Goal: Transaction & Acquisition: Download file/media

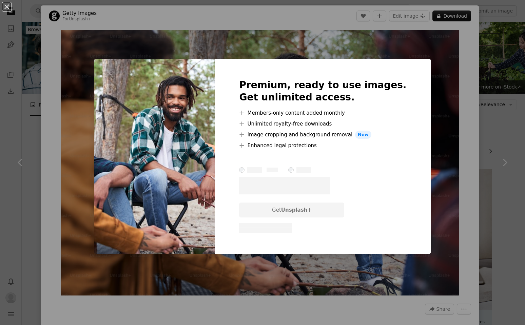
scroll to position [12676, 0]
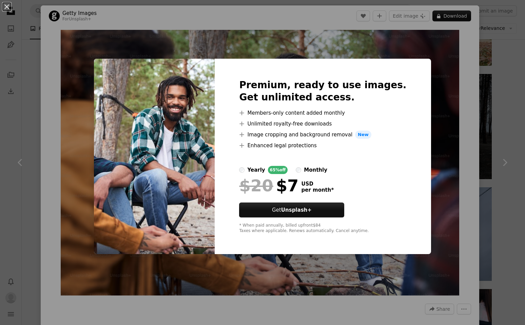
click at [435, 57] on div "An X shape Premium, ready to use images. Get unlimited access. A plus sign Memb…" at bounding box center [262, 162] width 525 height 325
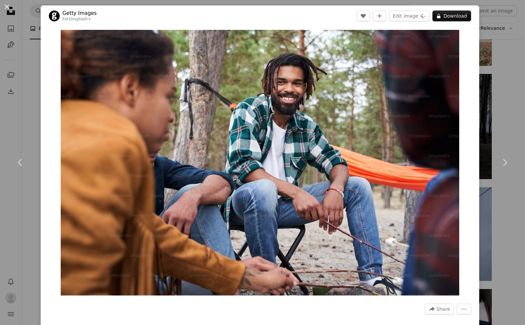
click at [501, 67] on div "An X shape Chevron left Chevron right Getty Images For Unsplash+ A heart A plus…" at bounding box center [262, 162] width 525 height 325
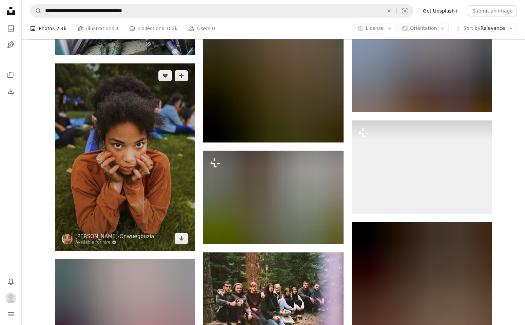
scroll to position [17675, 0]
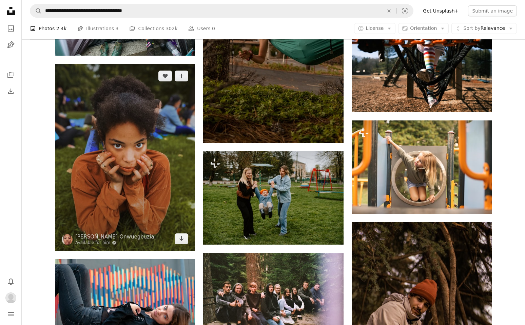
click at [150, 126] on img at bounding box center [125, 157] width 140 height 187
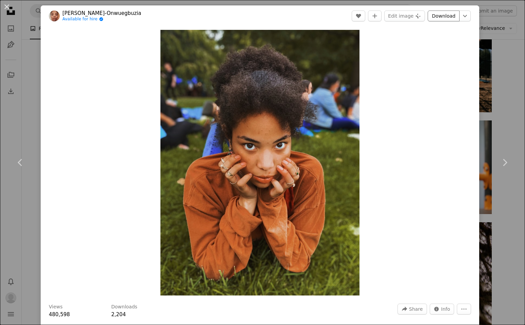
click at [453, 17] on link "Download" at bounding box center [444, 16] width 32 height 11
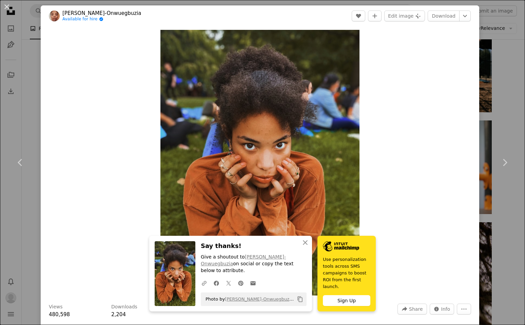
click at [507, 77] on div "An X shape Chevron left Chevron right An X shape Close Say thanks! Give a shout…" at bounding box center [262, 162] width 525 height 325
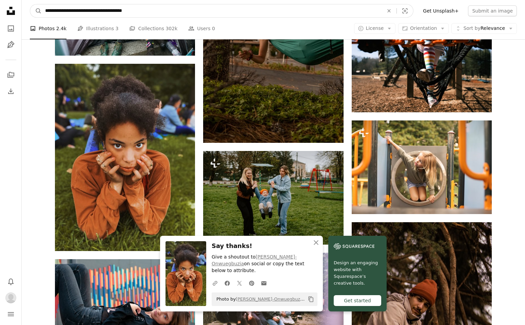
click at [161, 15] on input "**********" at bounding box center [212, 10] width 340 height 13
type input "**********"
click button "A magnifying glass" at bounding box center [36, 10] width 12 height 13
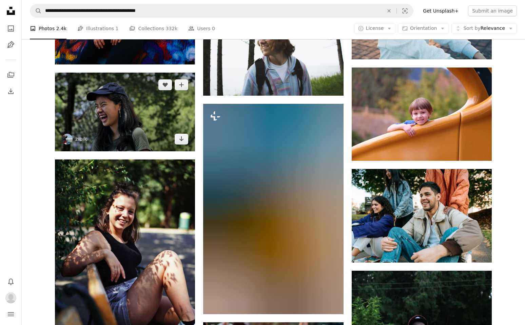
scroll to position [504, 0]
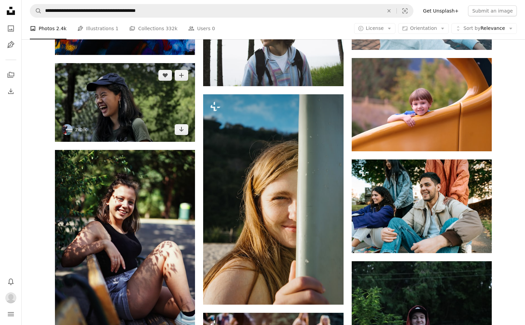
click at [164, 107] on img at bounding box center [125, 102] width 140 height 79
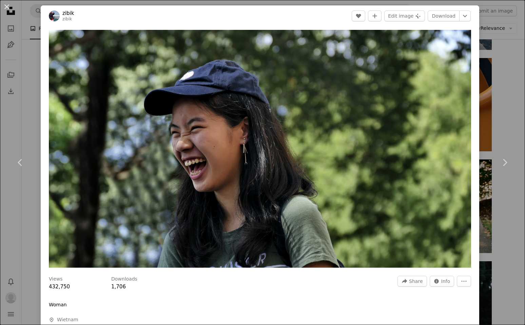
click at [29, 73] on div "An X shape Chevron left Chevron right zibik zibik A heart A plus sign Edit imag…" at bounding box center [262, 162] width 525 height 325
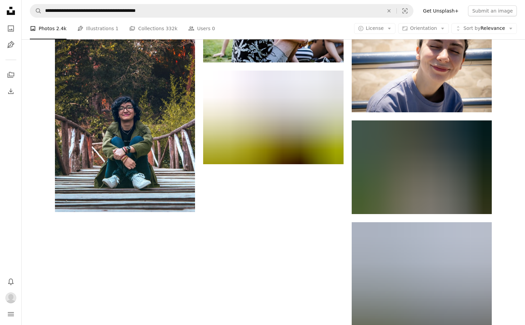
scroll to position [868, 0]
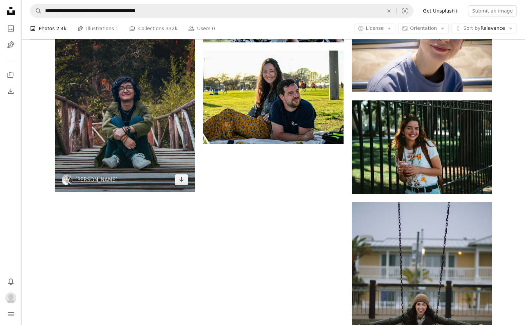
click at [148, 96] on img at bounding box center [125, 98] width 140 height 187
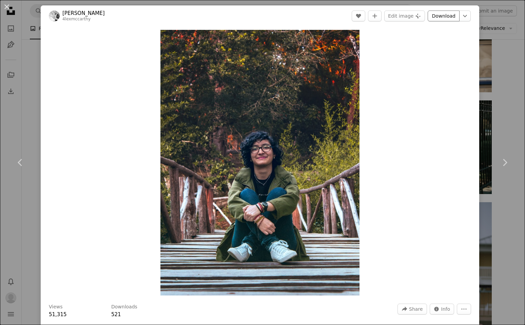
click at [454, 15] on link "Download" at bounding box center [444, 16] width 32 height 11
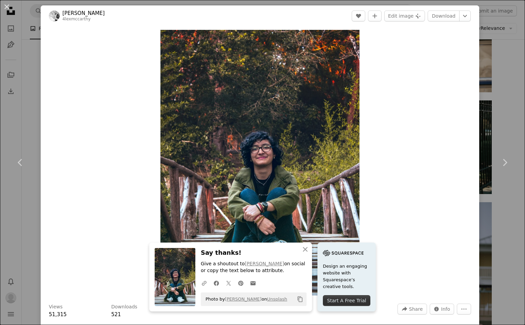
click at [512, 88] on div "An X shape Chevron left Chevron right An X shape Close Say thanks! Give a shout…" at bounding box center [262, 162] width 525 height 325
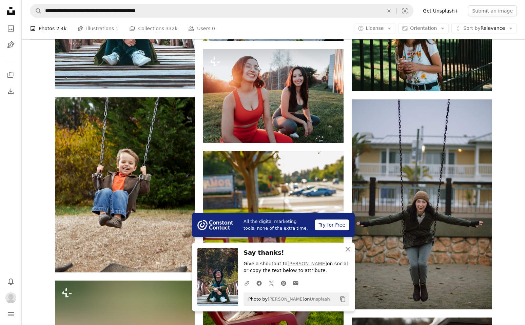
scroll to position [1025, 0]
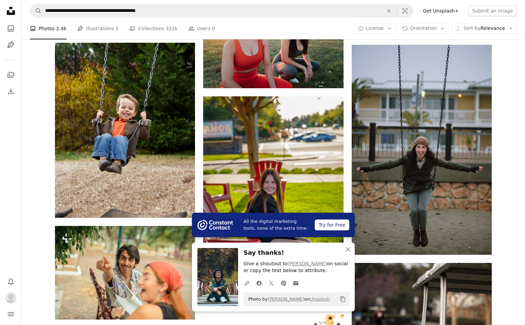
click at [504, 83] on div "Plus sign for Unsplash+ A heart A plus sign [PERSON_NAME] For Unsplash+ A lock …" at bounding box center [274, 177] width 504 height 2066
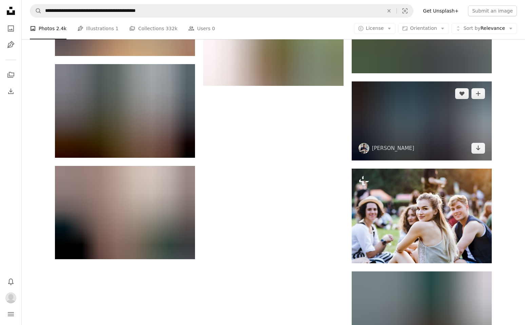
scroll to position [1945, 0]
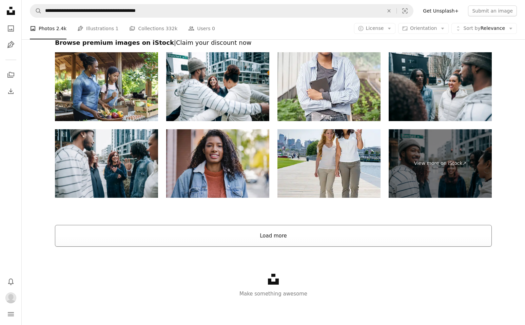
click at [358, 236] on button "Load more" at bounding box center [273, 236] width 437 height 22
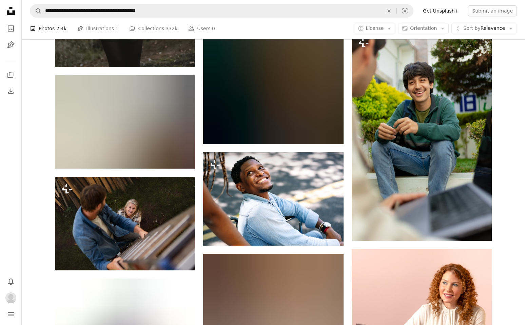
scroll to position [2619, 0]
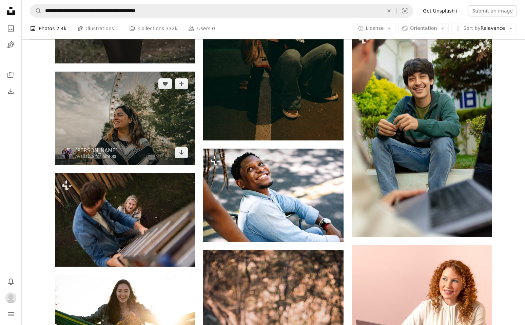
click at [123, 101] on img at bounding box center [125, 118] width 140 height 93
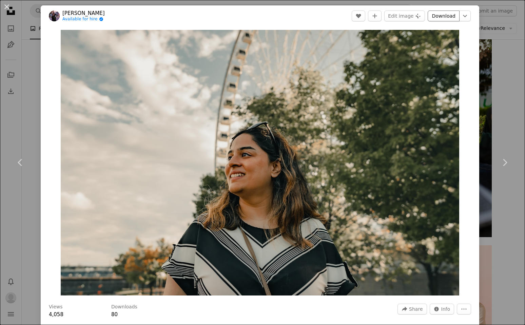
click at [448, 18] on link "Download" at bounding box center [444, 16] width 32 height 11
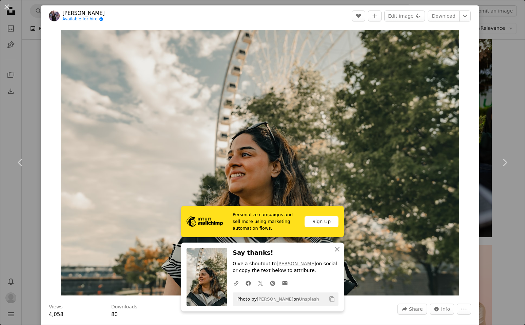
click at [502, 85] on div "An X shape Chevron left Chevron right Personalize campaigns and sell more using…" at bounding box center [262, 162] width 525 height 325
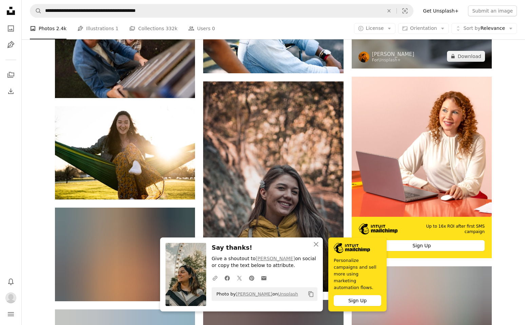
scroll to position [2787, 0]
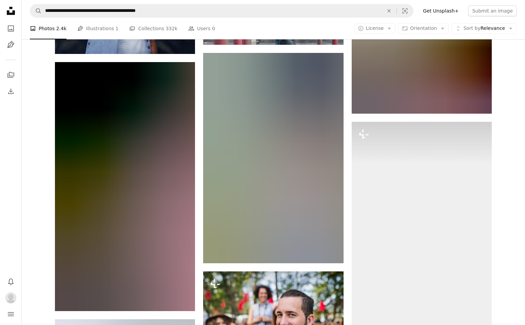
scroll to position [3277, 0]
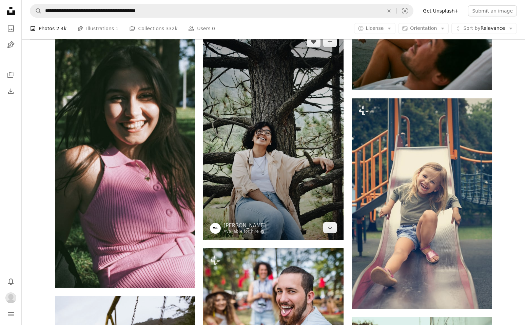
click at [325, 103] on img at bounding box center [273, 135] width 140 height 210
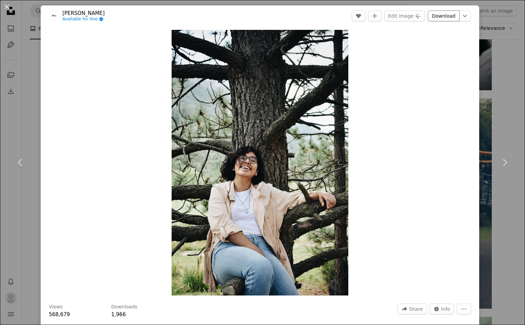
click at [443, 16] on link "Download" at bounding box center [444, 16] width 32 height 11
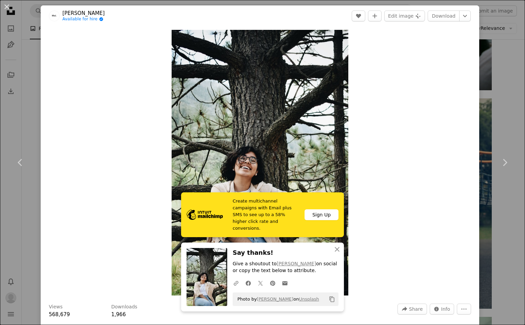
click at [501, 76] on div "An X shape Chevron left Chevron right Create multichannel campaigns with Email …" at bounding box center [262, 162] width 525 height 325
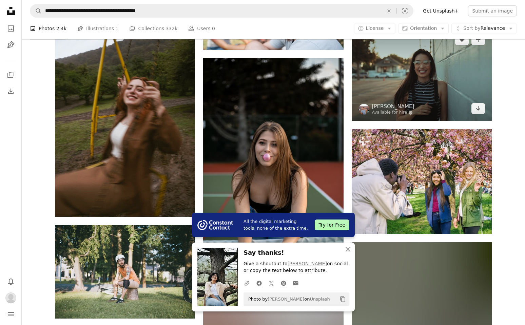
scroll to position [3599, 0]
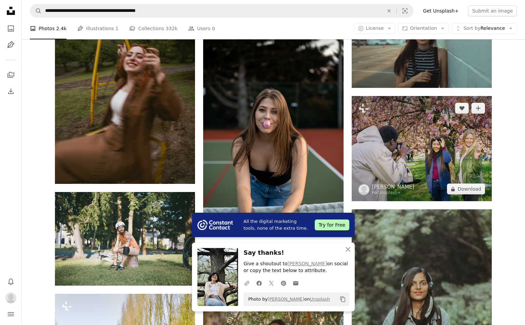
click at [455, 129] on img at bounding box center [422, 148] width 140 height 105
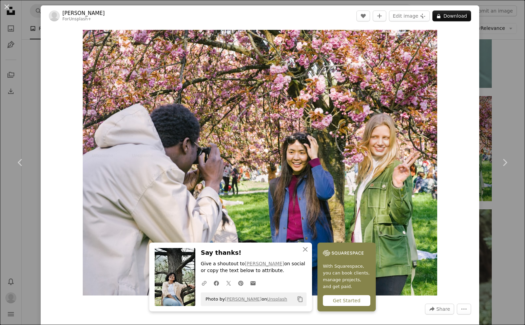
click at [501, 88] on div "An X shape Chevron left Chevron right An X shape Close Say thanks! Give a shout…" at bounding box center [262, 162] width 525 height 325
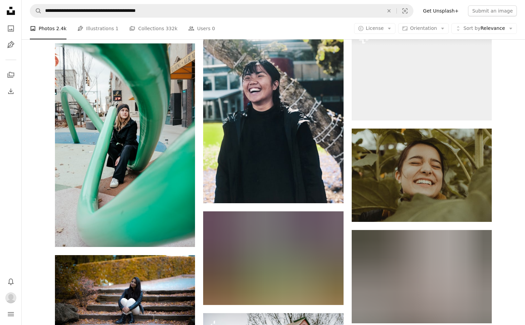
scroll to position [5720, 0]
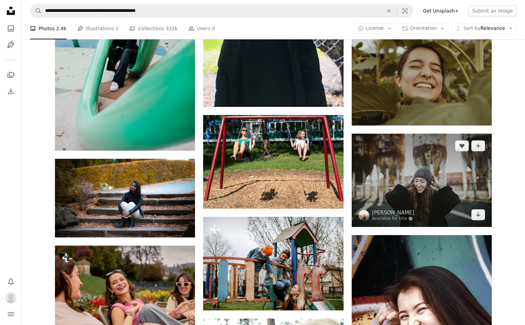
click at [412, 170] on img at bounding box center [422, 180] width 140 height 93
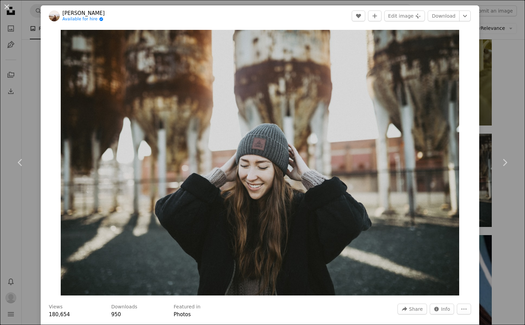
click at [507, 117] on div "An X shape Chevron left Chevron right [PERSON_NAME] Available for hire A checkm…" at bounding box center [262, 162] width 525 height 325
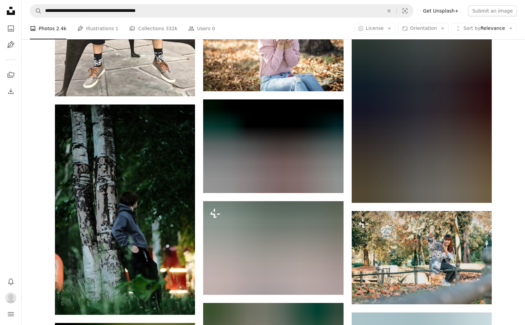
scroll to position [6408, 0]
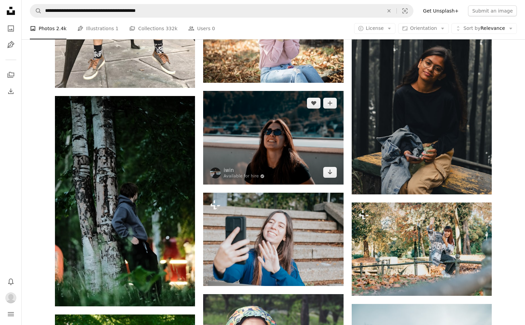
click at [317, 126] on img at bounding box center [273, 137] width 140 height 93
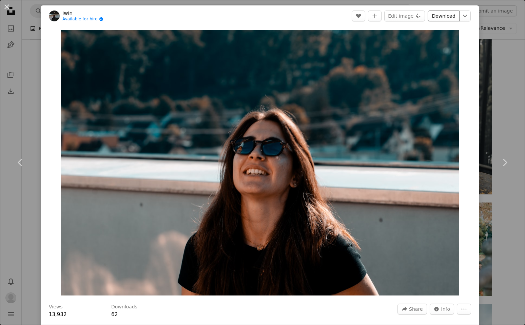
click at [449, 13] on link "Download" at bounding box center [444, 16] width 32 height 11
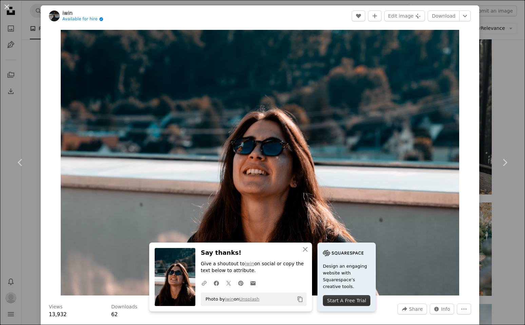
click at [505, 79] on div "An X shape Chevron left Chevron right An X shape Close Say thanks! Give a shout…" at bounding box center [262, 162] width 525 height 325
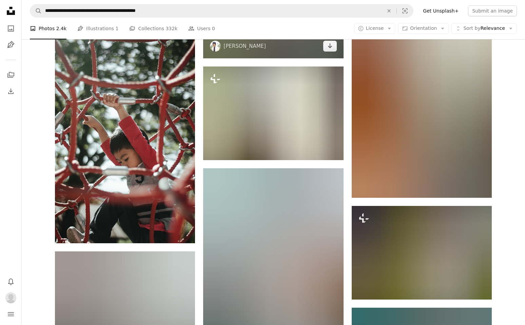
scroll to position [15592, 0]
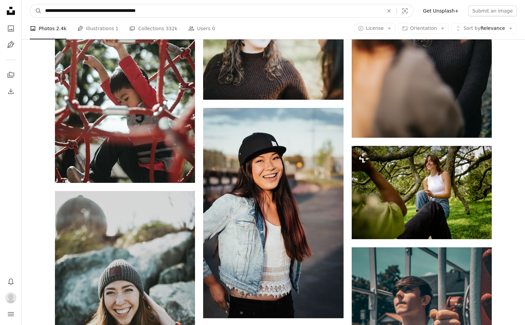
drag, startPoint x: 174, startPoint y: 8, endPoint x: 71, endPoint y: 11, distance: 103.2
click at [71, 11] on input "**********" at bounding box center [212, 10] width 340 height 13
type input "**********"
click button "A magnifying glass" at bounding box center [36, 10] width 12 height 13
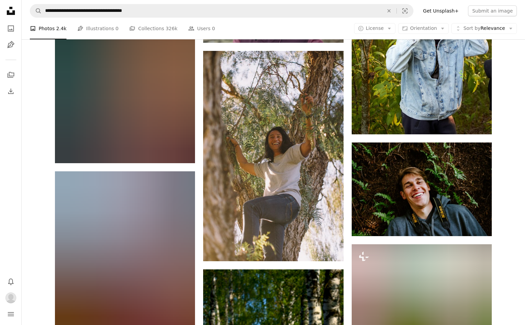
scroll to position [438, 0]
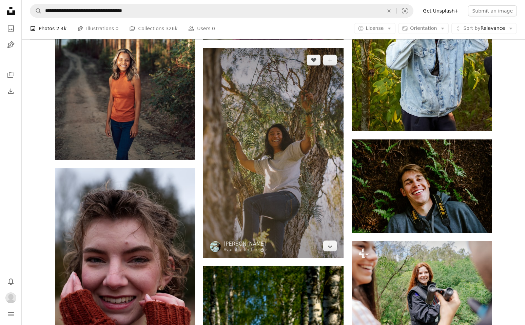
click at [249, 110] on img at bounding box center [273, 153] width 140 height 210
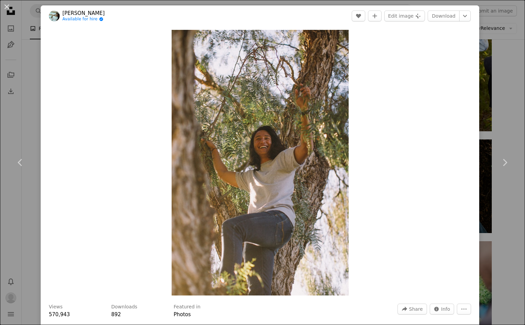
click at [499, 75] on div "An X shape Chevron left Chevron right [PERSON_NAME] Available for hire A checkm…" at bounding box center [262, 162] width 525 height 325
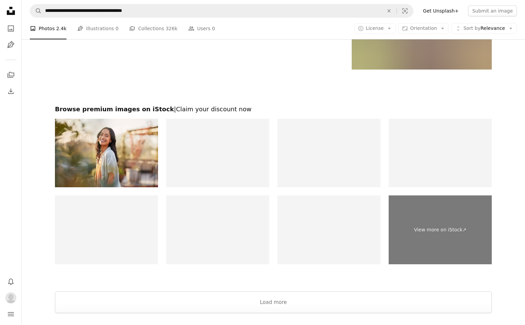
scroll to position [1458, 0]
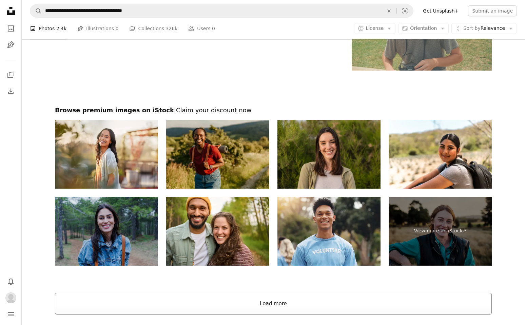
click at [284, 305] on button "Load more" at bounding box center [273, 304] width 437 height 22
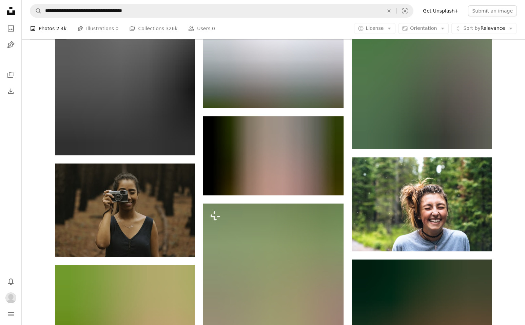
scroll to position [2541, 0]
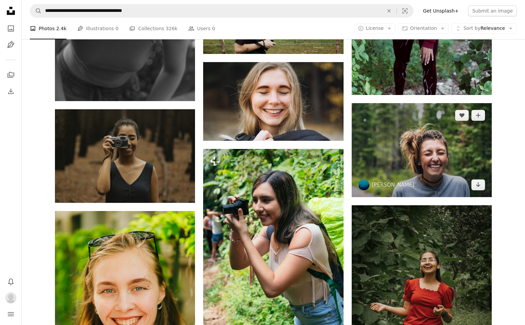
click at [399, 141] on img at bounding box center [422, 150] width 140 height 94
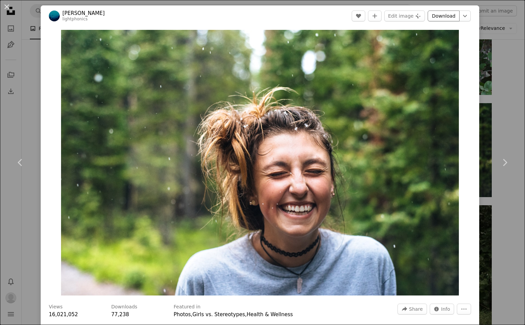
click at [452, 18] on link "Download" at bounding box center [444, 16] width 32 height 11
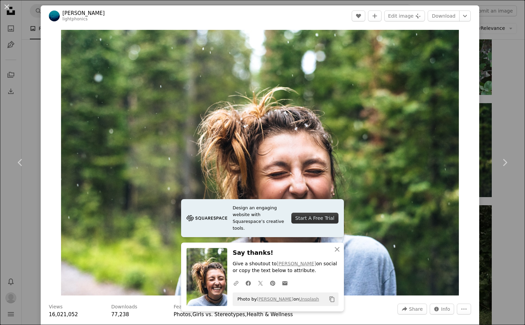
click at [511, 76] on div "An X shape Chevron left Chevron right Design an engaging website with Squarespa…" at bounding box center [262, 162] width 525 height 325
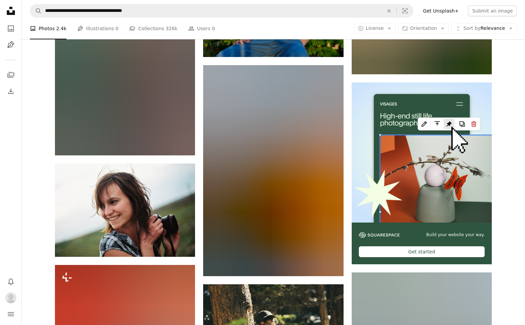
scroll to position [3592, 0]
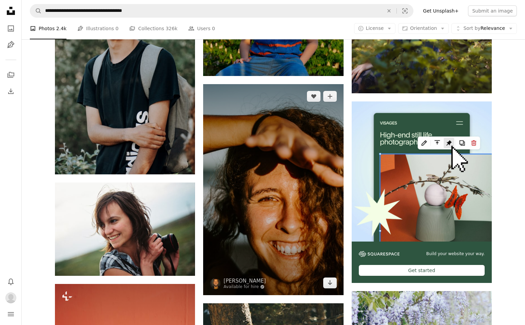
click at [320, 119] on img at bounding box center [273, 189] width 140 height 211
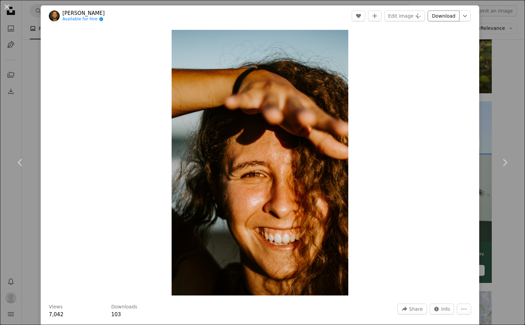
click at [454, 16] on link "Download" at bounding box center [444, 16] width 32 height 11
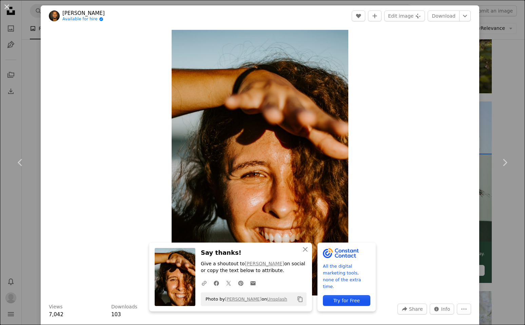
click at [512, 99] on div "An X shape Chevron left Chevron right An X shape Close Say thanks! Give a shout…" at bounding box center [262, 162] width 525 height 325
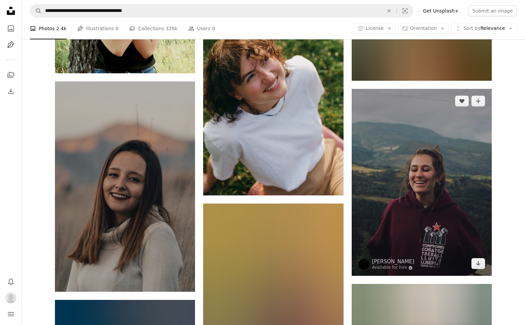
scroll to position [4455, 0]
